Goal: Information Seeking & Learning: Learn about a topic

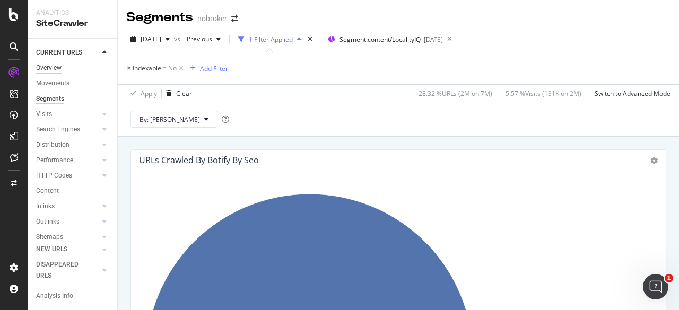
click at [52, 65] on div "Overview" at bounding box center [48, 68] width 25 height 11
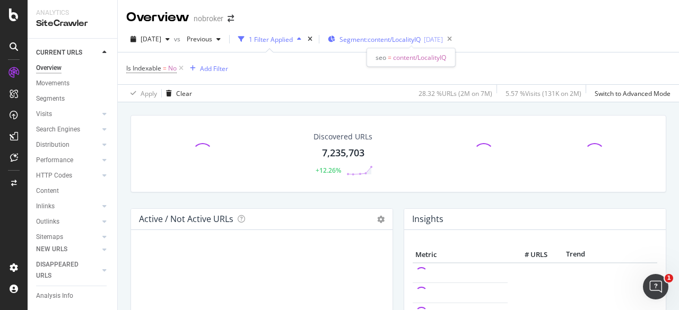
click at [375, 38] on span "Segment: content/LocalityIQ" at bounding box center [380, 39] width 81 height 9
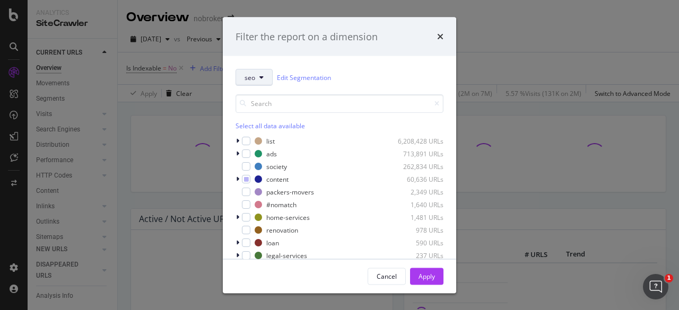
click at [258, 80] on button "seo" at bounding box center [254, 77] width 37 height 17
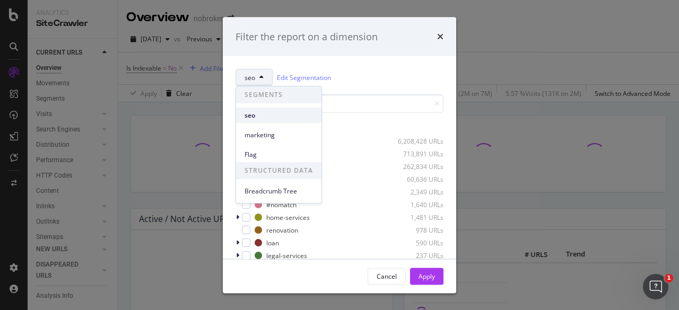
click at [270, 116] on span "seo" at bounding box center [279, 116] width 68 height 10
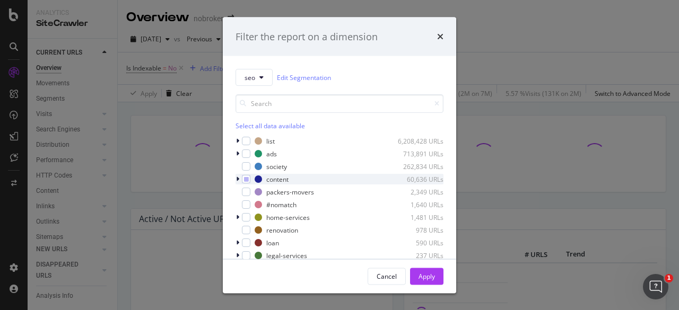
click at [239, 177] on icon "modal" at bounding box center [237, 179] width 3 height 6
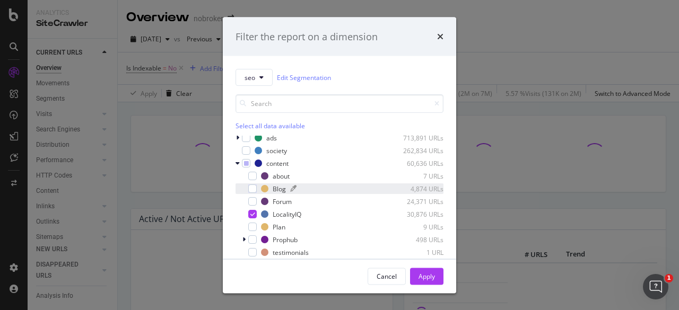
scroll to position [18, 0]
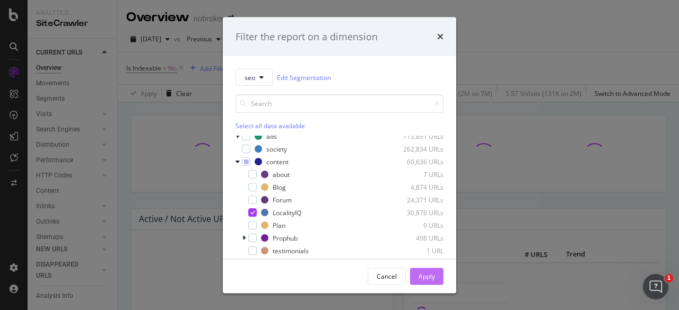
click at [427, 276] on div "Apply" at bounding box center [427, 276] width 16 height 9
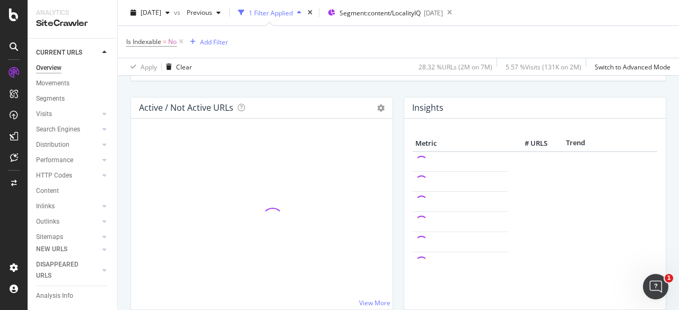
scroll to position [106, 0]
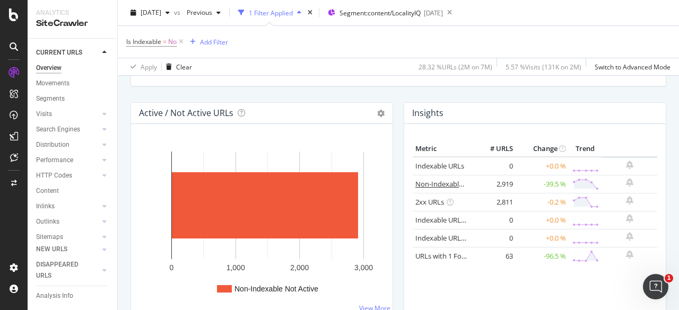
click at [435, 183] on link "Non-Indexable URLs" at bounding box center [448, 184] width 65 height 10
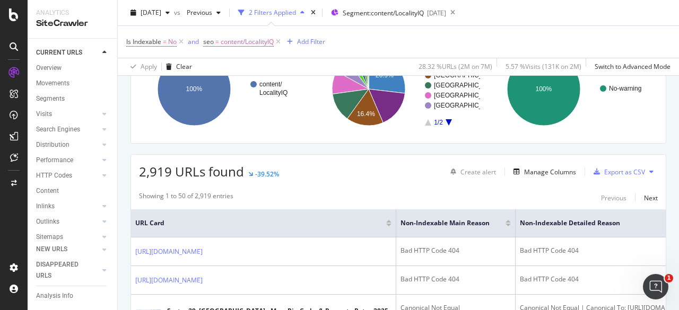
scroll to position [133, 0]
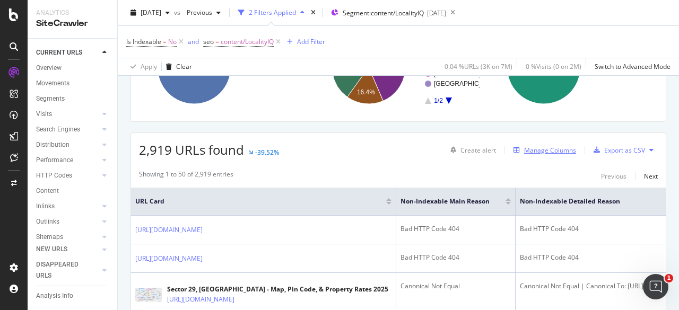
click at [529, 148] on div "Manage Columns" at bounding box center [550, 150] width 52 height 9
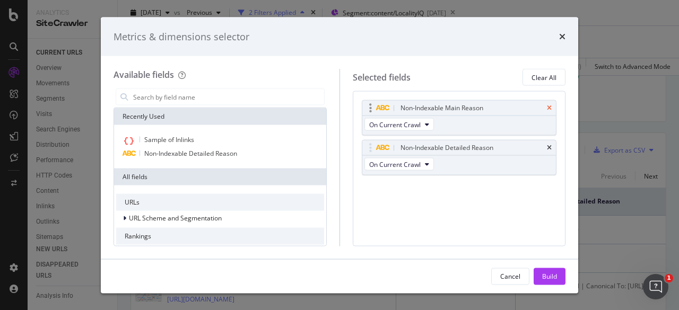
click at [552, 108] on icon "times" at bounding box center [549, 108] width 5 height 6
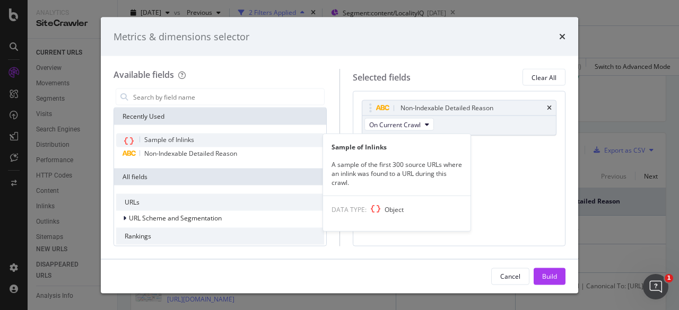
click at [209, 142] on div "Sample of Inlinks" at bounding box center [220, 141] width 208 height 14
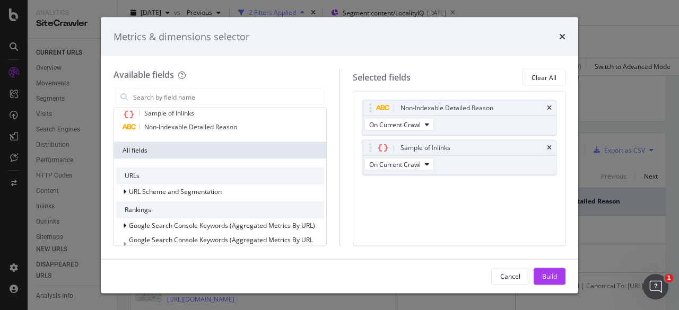
scroll to position [0, 0]
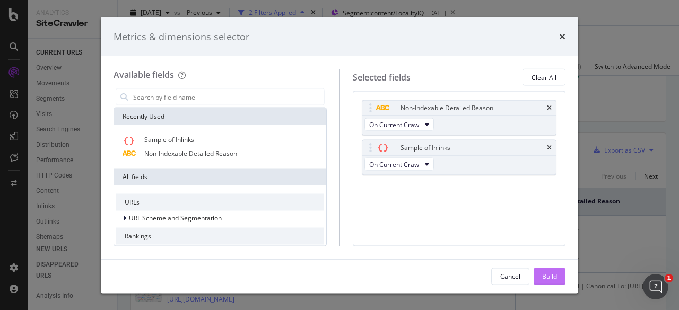
click at [550, 271] on div "Build" at bounding box center [549, 277] width 15 height 16
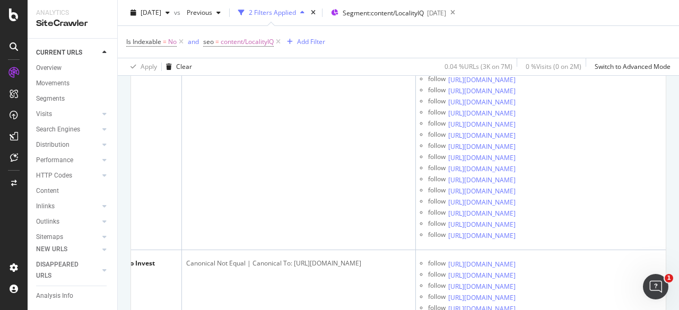
scroll to position [27068, 0]
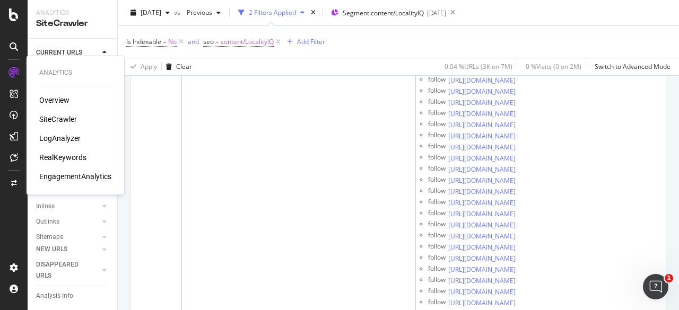
click at [10, 74] on icon at bounding box center [13, 72] width 11 height 11
